Goal: Transaction & Acquisition: Purchase product/service

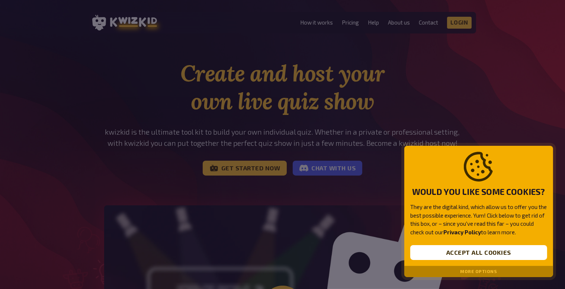
click at [379, 48] on div at bounding box center [282, 144] width 565 height 289
click at [495, 252] on button "Accept all cookies" at bounding box center [478, 252] width 137 height 15
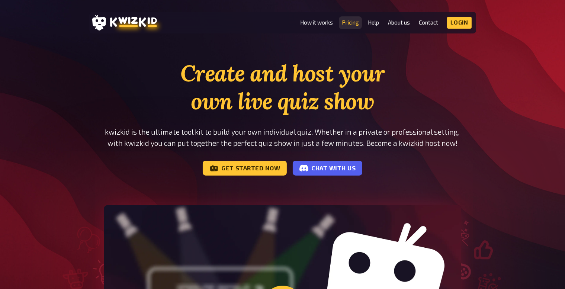
click at [355, 24] on link "Pricing" at bounding box center [350, 22] width 17 height 6
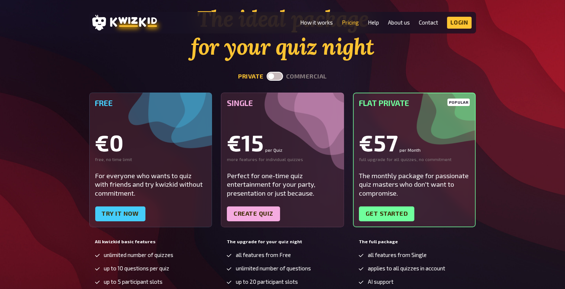
scroll to position [57, 0]
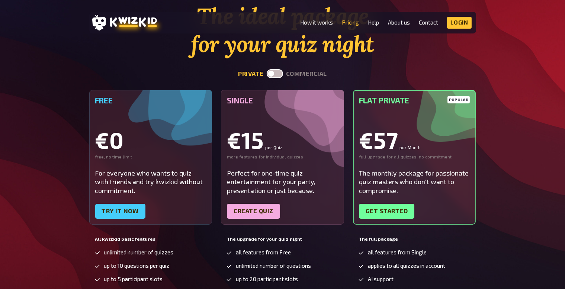
click at [275, 167] on div "Single €15 per Quiz more features for individual quizzes Perfect for one-time q…" at bounding box center [282, 157] width 123 height 135
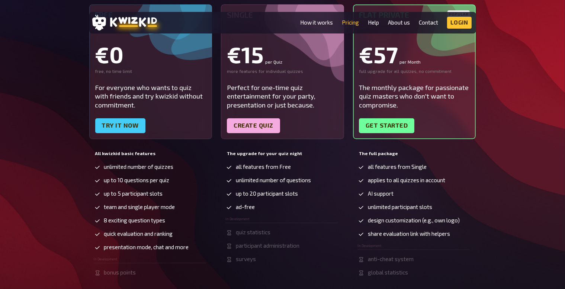
scroll to position [144, 0]
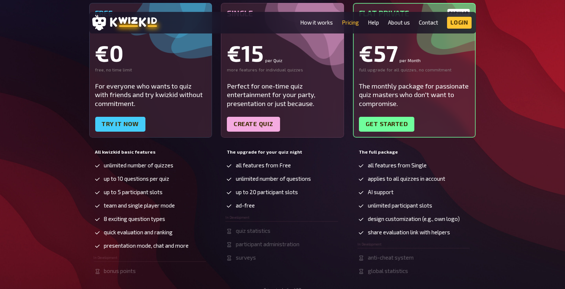
drag, startPoint x: 259, startPoint y: 178, endPoint x: 259, endPoint y: 211, distance: 33.1
click at [259, 211] on ul "all features from Free unlimited number of questions up to 20 participant slots…" at bounding box center [281, 211] width 113 height 99
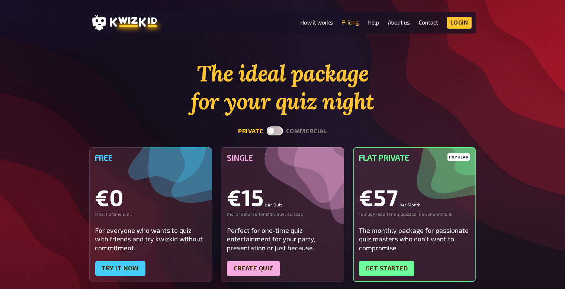
scroll to position [72, 0]
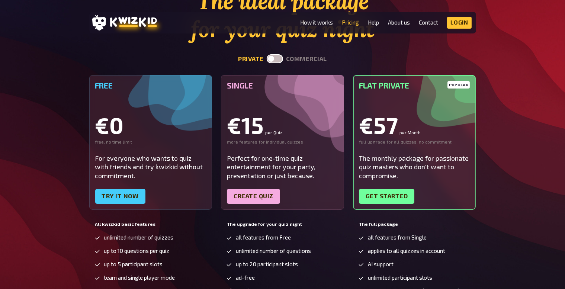
click at [274, 58] on label at bounding box center [274, 58] width 16 height 9
click at [266, 54] on input "checkbox" at bounding box center [266, 54] width 0 height 0
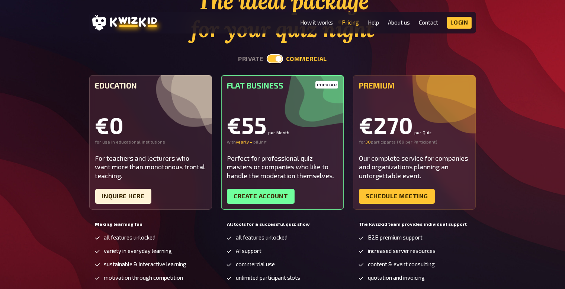
click at [274, 58] on label at bounding box center [274, 58] width 16 height 9
click at [266, 54] on input "checkbox" at bounding box center [266, 54] width 0 height 0
checkbox input "false"
